Goal: Information Seeking & Learning: Understand process/instructions

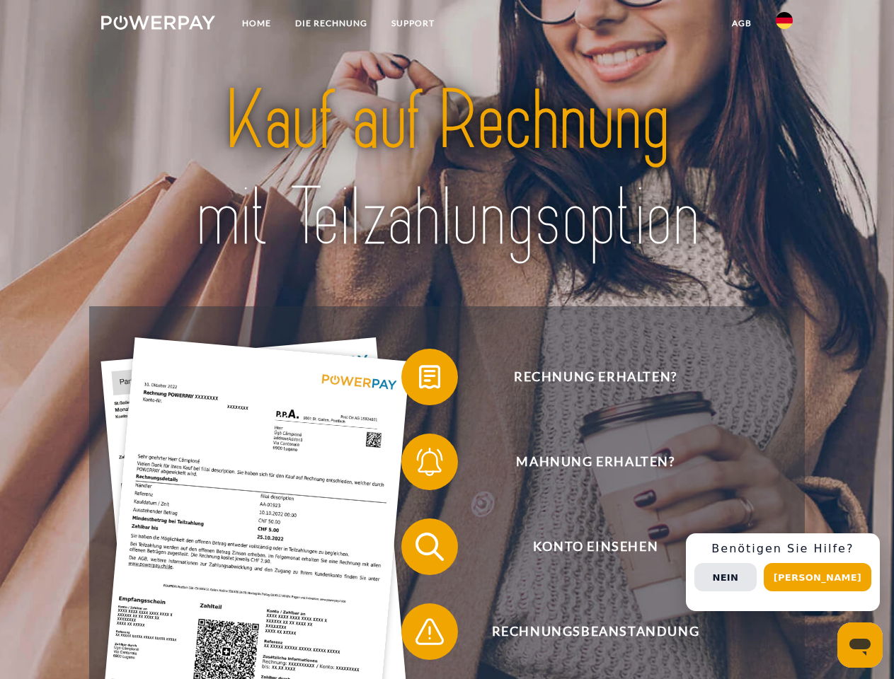
click at [158, 25] on img at bounding box center [158, 23] width 114 height 14
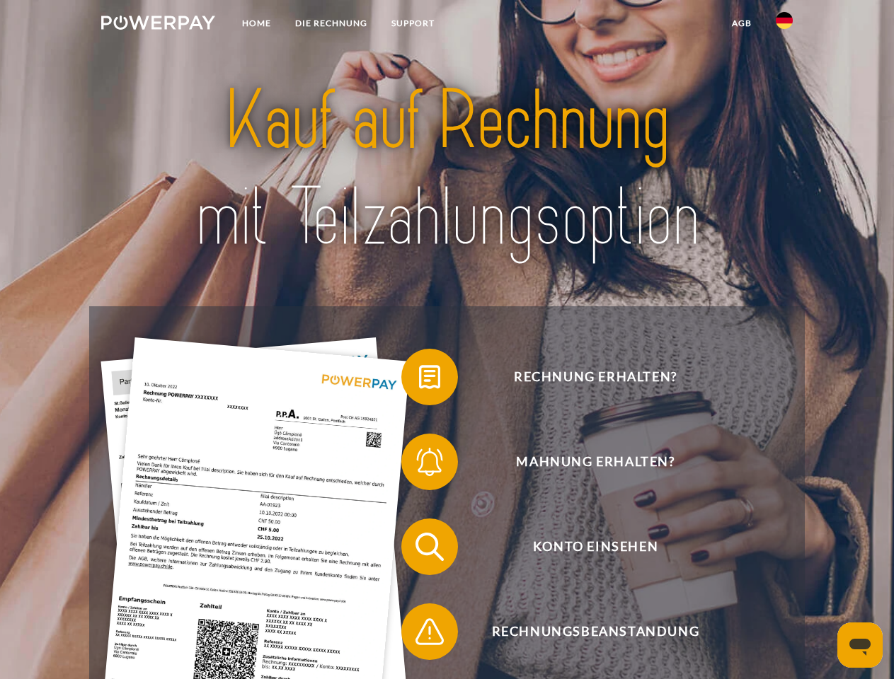
click at [784, 25] on img at bounding box center [784, 20] width 17 height 17
click at [741, 23] on link "agb" at bounding box center [742, 23] width 44 height 25
click at [419, 380] on span at bounding box center [408, 377] width 71 height 71
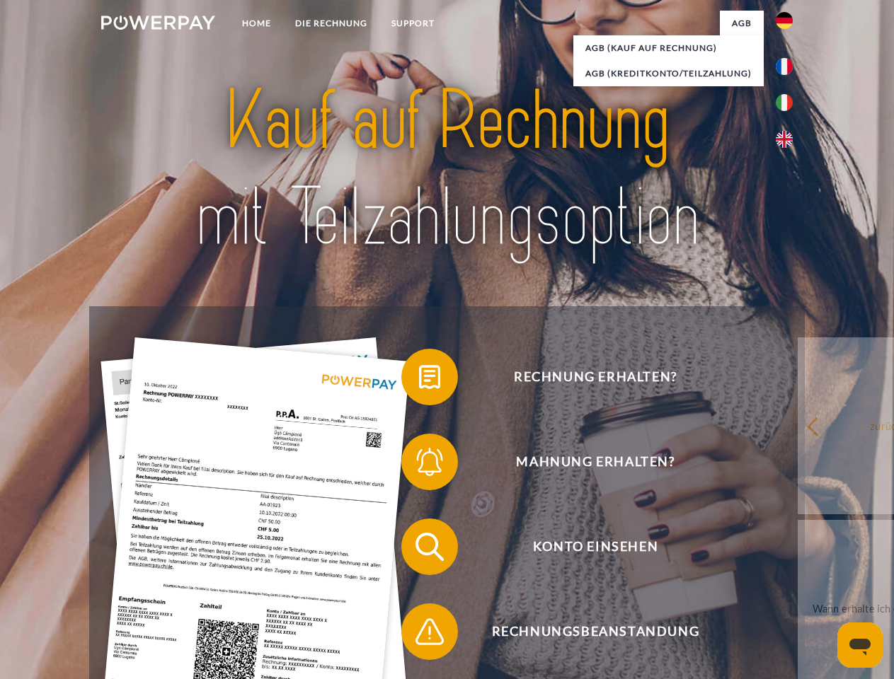
click at [419, 465] on span at bounding box center [408, 462] width 71 height 71
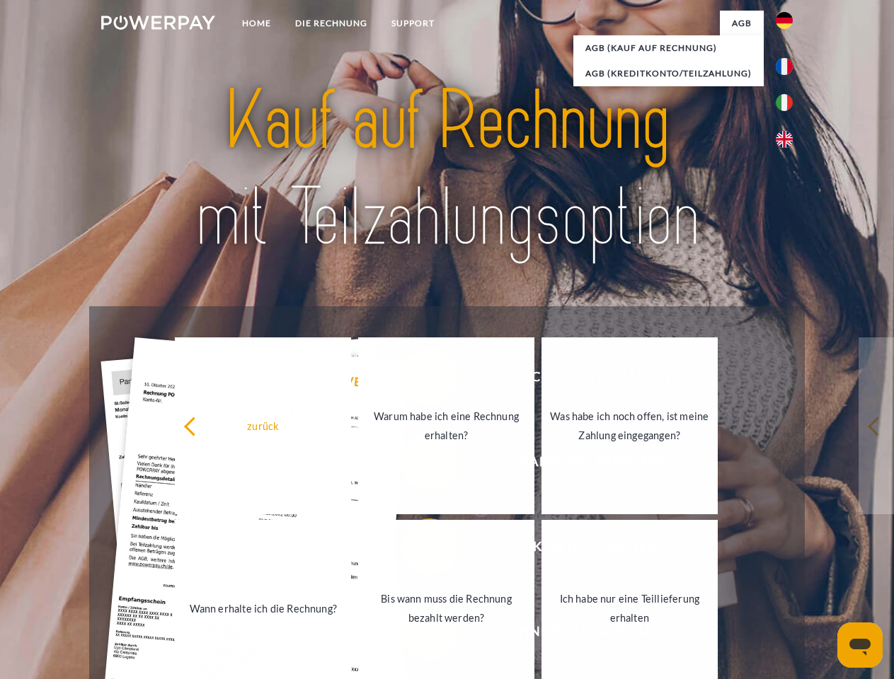
click at [419, 550] on link "Bis wann muss die Rechnung bezahlt werden?" at bounding box center [446, 608] width 176 height 177
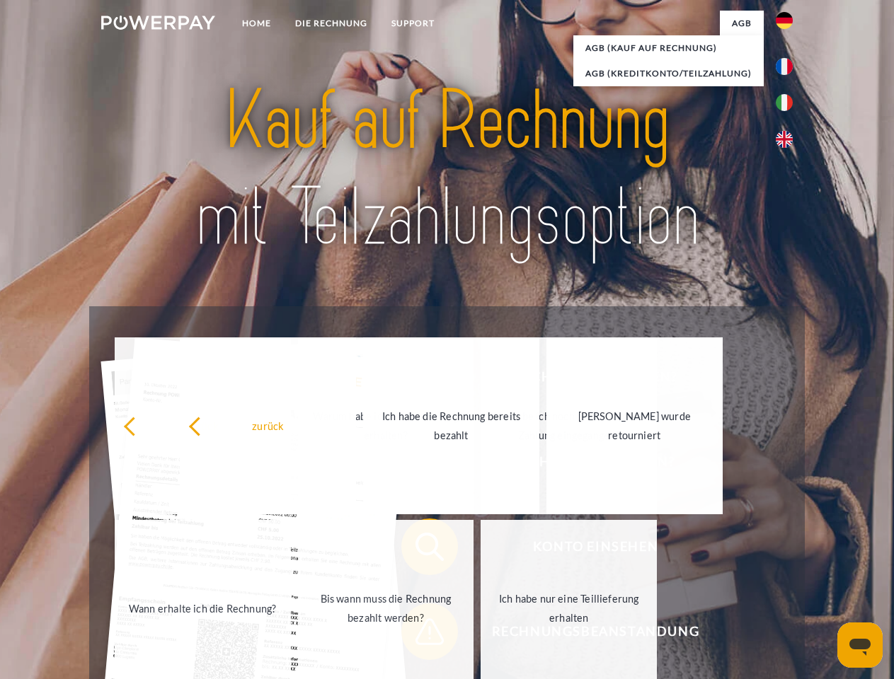
click at [419, 635] on span at bounding box center [408, 632] width 71 height 71
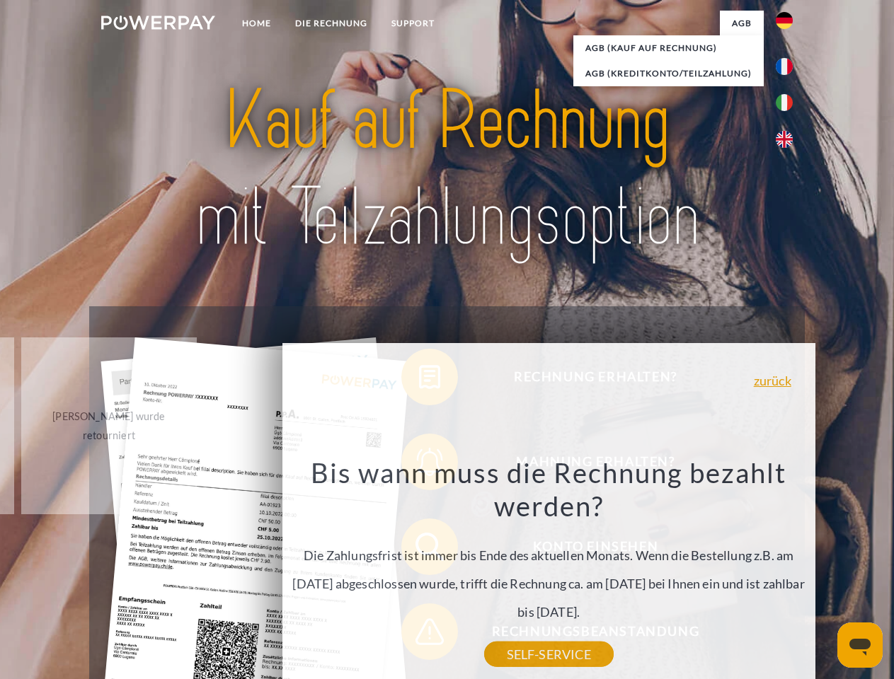
click at [788, 572] on div "Rechnung erhalten? Mahnung erhalten? Konto einsehen" at bounding box center [446, 589] width 715 height 566
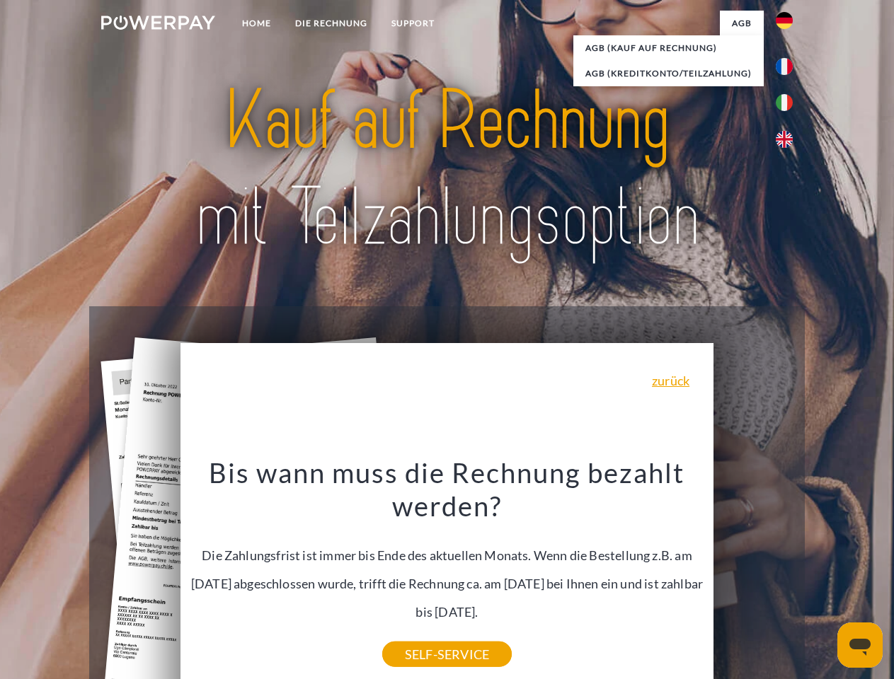
click at [753, 575] on span "Konto einsehen" at bounding box center [595, 547] width 347 height 57
click at [822, 577] on header "Home DIE RECHNUNG SUPPORT" at bounding box center [447, 488] width 894 height 977
